Goal: Use online tool/utility: Utilize a website feature to perform a specific function

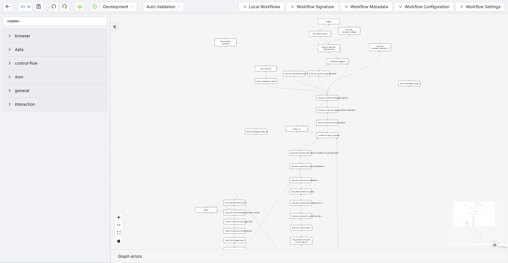
drag, startPoint x: 266, startPoint y: 90, endPoint x: 265, endPoint y: 161, distance: 70.8
click at [265, 171] on div "trigger execute_code:next_page_number_initialisation execute_workflow:fetch_las…" at bounding box center [309, 132] width 397 height 236
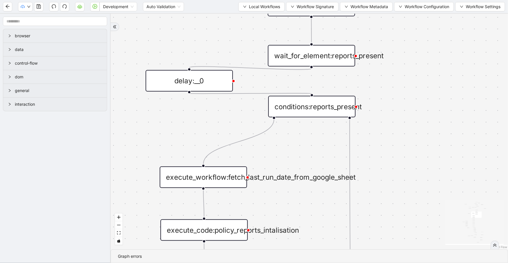
drag, startPoint x: 397, startPoint y: 136, endPoint x: 409, endPoint y: 85, distance: 52.5
click at [409, 85] on div "trigger execute_code:next_page_number_initialisation execute_workflow:fetch_las…" at bounding box center [309, 132] width 397 height 236
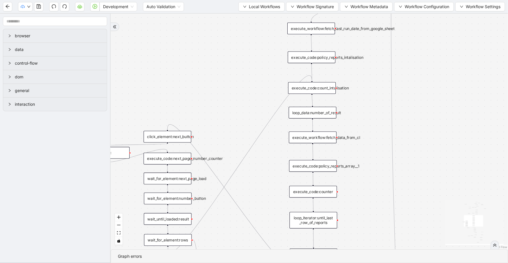
drag, startPoint x: 241, startPoint y: 149, endPoint x: 254, endPoint y: 70, distance: 79.7
click at [254, 70] on div "trigger execute_code:next_page_number_initialisation execute_workflow:fetch_las…" at bounding box center [309, 132] width 397 height 236
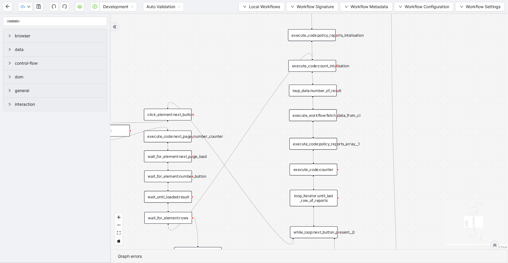
drag, startPoint x: 269, startPoint y: 167, endPoint x: 269, endPoint y: 147, distance: 19.5
click at [269, 147] on div "trigger execute_code:next_page_number_initialisation execute_workflow:fetch_las…" at bounding box center [309, 132] width 397 height 236
click at [307, 116] on div "execute_workflow:fetch_data_from_cl" at bounding box center [313, 115] width 48 height 12
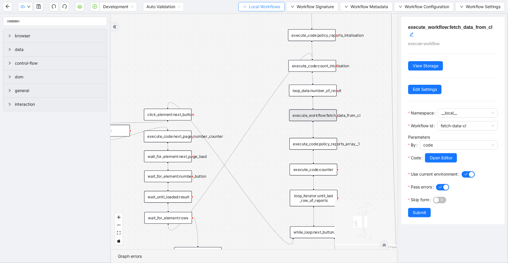
click at [275, 5] on span "Local Workflows" at bounding box center [264, 6] width 31 height 6
click at [267, 16] on span "Select" at bounding box center [260, 18] width 38 height 6
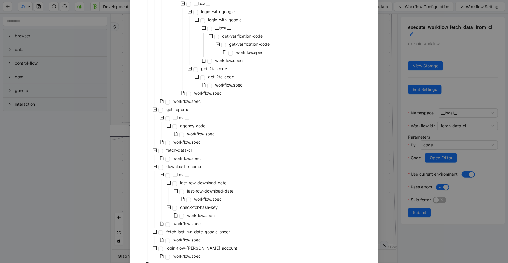
scroll to position [95, 0]
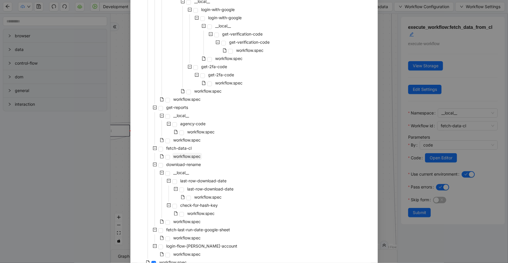
click at [195, 157] on span "workflow.spec" at bounding box center [187, 156] width 27 height 5
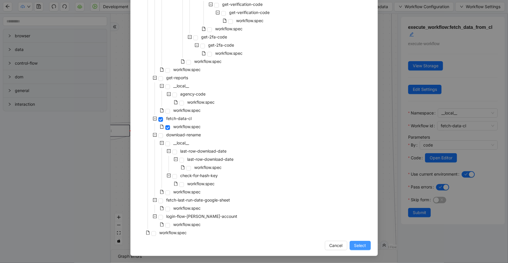
click at [357, 243] on span "Select" at bounding box center [360, 245] width 12 height 6
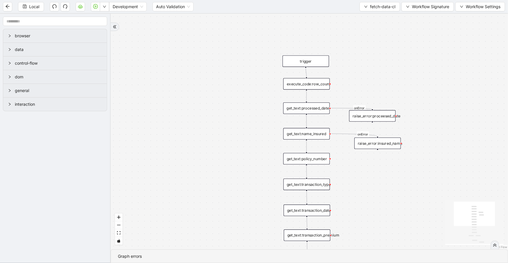
drag, startPoint x: 396, startPoint y: 191, endPoint x: 388, endPoint y: 160, distance: 31.2
click at [391, 202] on div "insuredCopy fallback onError onError onError trigger get_text:processed_date ge…" at bounding box center [309, 132] width 397 height 236
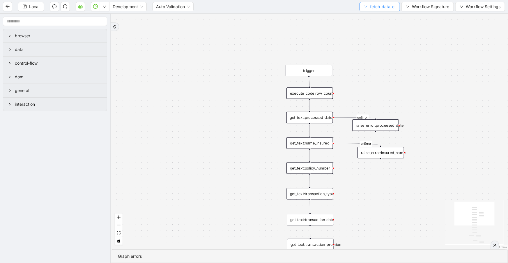
click at [383, 10] on button "fetch-data-cl" at bounding box center [380, 6] width 40 height 9
click at [386, 17] on span "Select" at bounding box center [378, 18] width 31 height 6
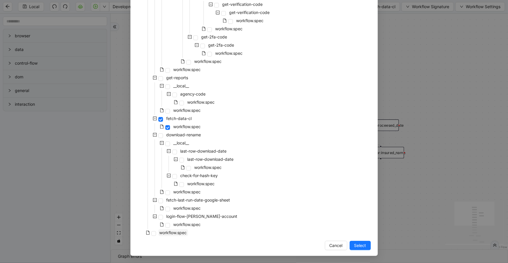
click at [183, 234] on span "workflow.spec" at bounding box center [173, 232] width 27 height 5
click at [351, 243] on button "Select" at bounding box center [360, 245] width 21 height 9
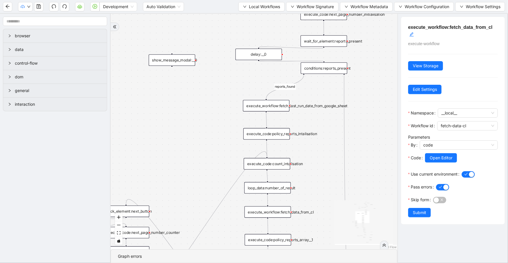
drag, startPoint x: 220, startPoint y: 152, endPoint x: 233, endPoint y: 96, distance: 56.7
click at [233, 96] on div "reports_found loopFrom exitFrom loopFrom is_No_Docs_Fetched fallback exitFrom f…" at bounding box center [254, 132] width 287 height 236
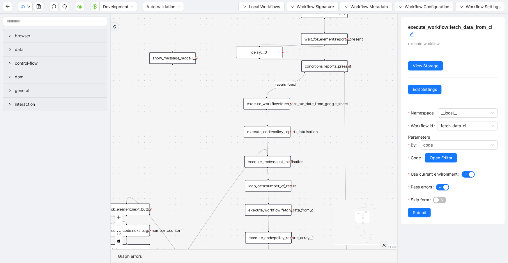
click at [277, 133] on div "execute_code:policy_reports_intalisation" at bounding box center [267, 131] width 47 height 11
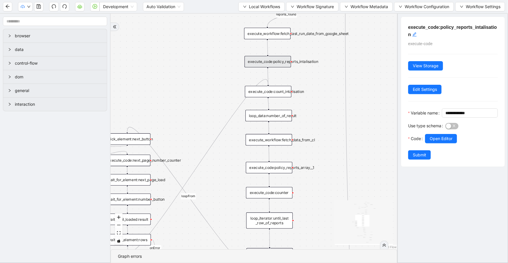
drag, startPoint x: 205, startPoint y: 145, endPoint x: 208, endPoint y: 89, distance: 55.7
click at [208, 89] on div "reports_found loopFrom exitFrom loopFrom is_No_Docs_Fetched fallback exitFrom f…" at bounding box center [254, 132] width 287 height 236
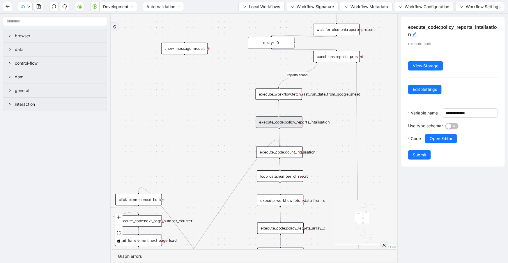
drag, startPoint x: 208, startPoint y: 89, endPoint x: 220, endPoint y: 150, distance: 61.6
click at [220, 150] on div "reports_found loopFrom exitFrom loopFrom is_No_Docs_Fetched fallback exitFrom f…" at bounding box center [254, 132] width 287 height 236
click at [265, 6] on span "Local Workflows" at bounding box center [264, 6] width 31 height 6
click at [238, 86] on div "reports_found loopFrom exitFrom loopFrom is_No_Docs_Fetched fallback exitFrom f…" at bounding box center [254, 132] width 287 height 236
click at [236, 87] on div "reports_found loopFrom exitFrom loopFrom is_No_Docs_Fetched fallback exitFrom f…" at bounding box center [254, 132] width 287 height 236
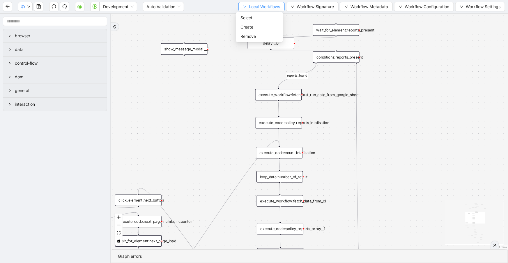
click at [255, 4] on span "Local Workflows" at bounding box center [264, 6] width 31 height 6
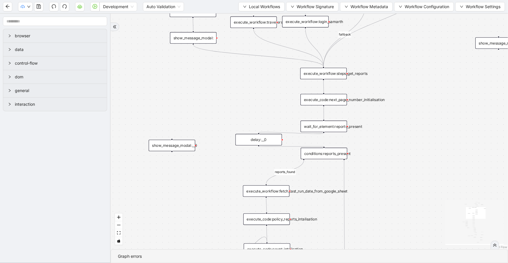
drag, startPoint x: 234, startPoint y: 75, endPoint x: 222, endPoint y: 168, distance: 93.4
click at [222, 168] on div "reports_found loopFrom exitFrom loopFrom is_No_Docs_Fetched fallback exitFrom f…" at bounding box center [309, 132] width 397 height 236
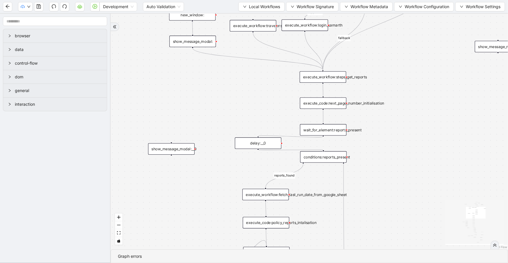
click at [315, 80] on div "execute_workflow:steps_get_reports" at bounding box center [323, 76] width 47 height 11
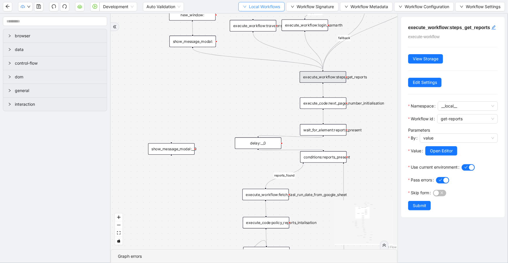
click at [244, 6] on icon "down" at bounding box center [244, 6] width 3 height 3
click at [246, 14] on li "Select" at bounding box center [259, 17] width 45 height 9
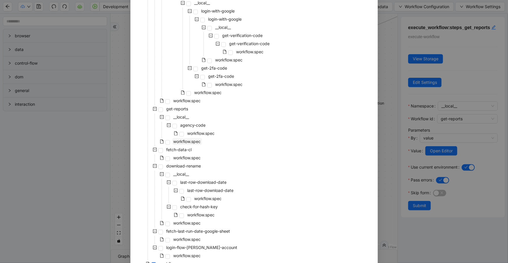
scroll to position [95, 0]
click at [192, 137] on span "workflow.spec" at bounding box center [187, 140] width 30 height 7
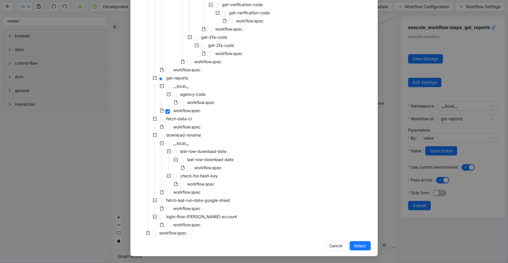
scroll to position [125, 0]
click at [360, 244] on span "Select" at bounding box center [360, 245] width 12 height 6
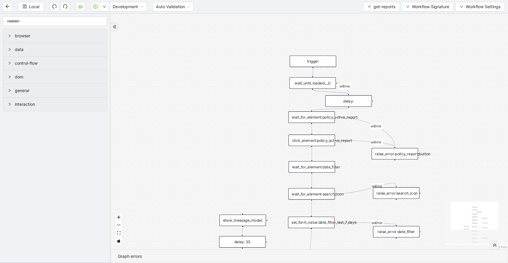
drag, startPoint x: 247, startPoint y: 160, endPoint x: 222, endPoint y: 76, distance: 88.3
click at [222, 76] on div "onError onError onError onError onError onError trigger wait_for_element:policy…" at bounding box center [309, 132] width 397 height 236
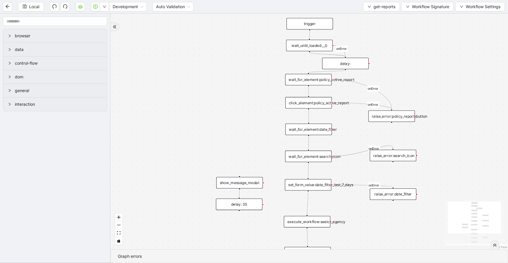
drag, startPoint x: 232, startPoint y: 144, endPoint x: 229, endPoint y: 107, distance: 37.7
click at [229, 107] on div "onError onError onError onError onError onError trigger wait_for_element:policy…" at bounding box center [309, 132] width 397 height 236
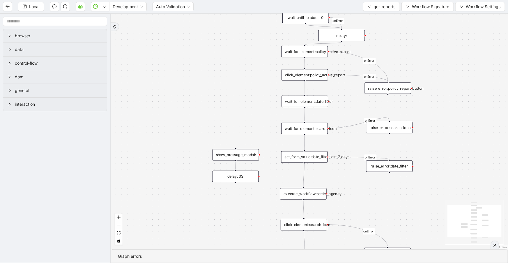
drag, startPoint x: 275, startPoint y: 165, endPoint x: 271, endPoint y: 137, distance: 28.2
click at [271, 137] on div "onError onError onError onError onError onError trigger wait_for_element:policy…" at bounding box center [309, 132] width 397 height 236
click at [319, 159] on div "set_form_value:date_filter_last_7_days" at bounding box center [304, 156] width 47 height 11
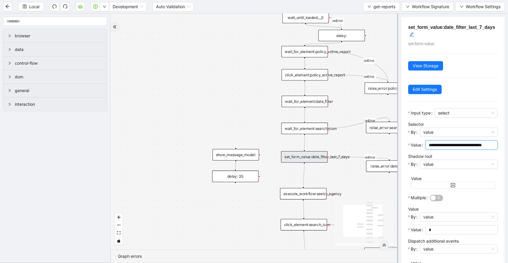
click at [446, 146] on input "**********" at bounding box center [461, 145] width 64 height 6
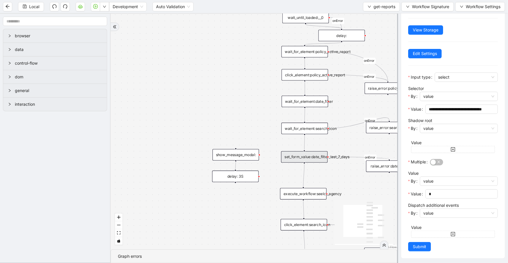
scroll to position [37, 0]
